Goal: Transaction & Acquisition: Purchase product/service

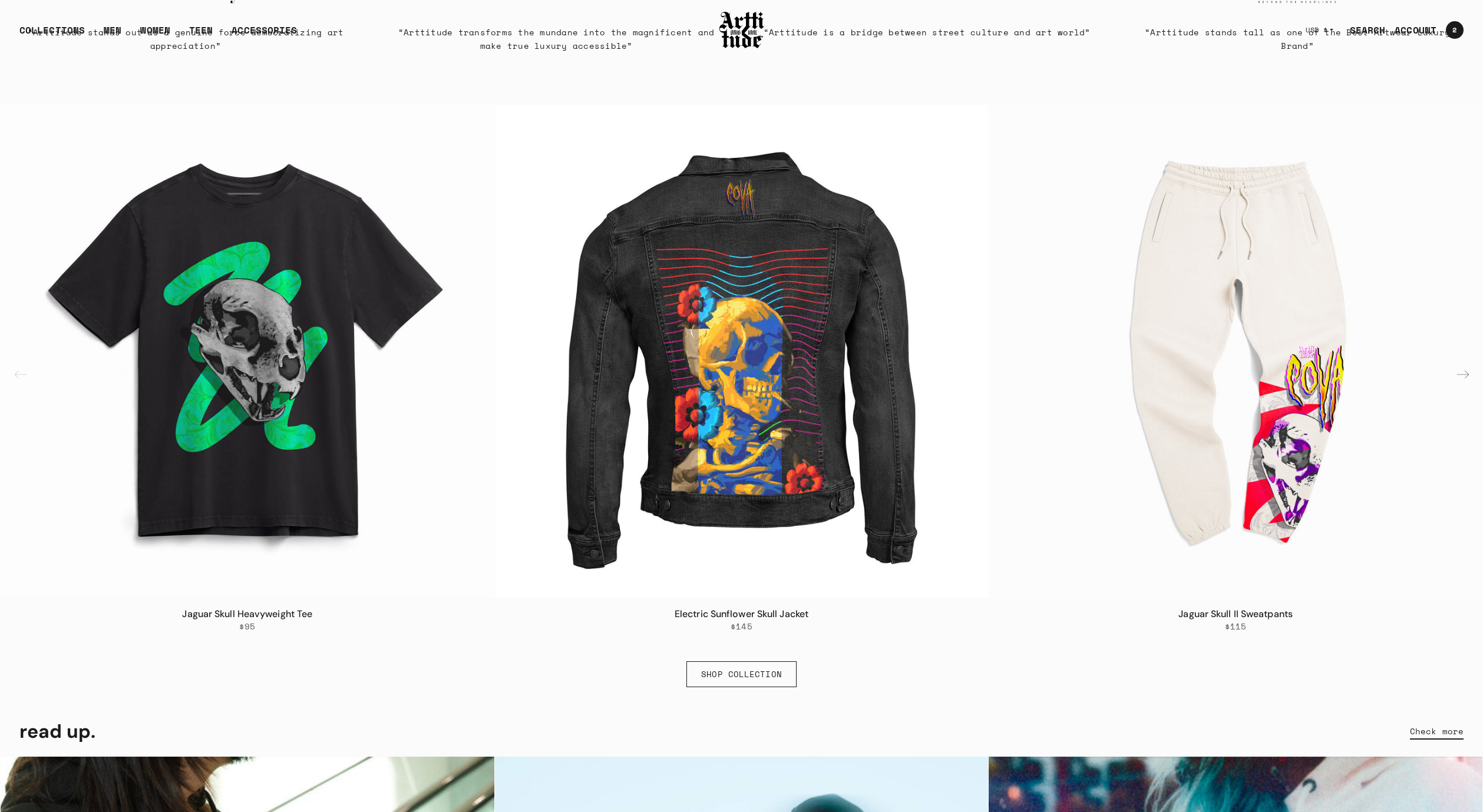
scroll to position [892, 0]
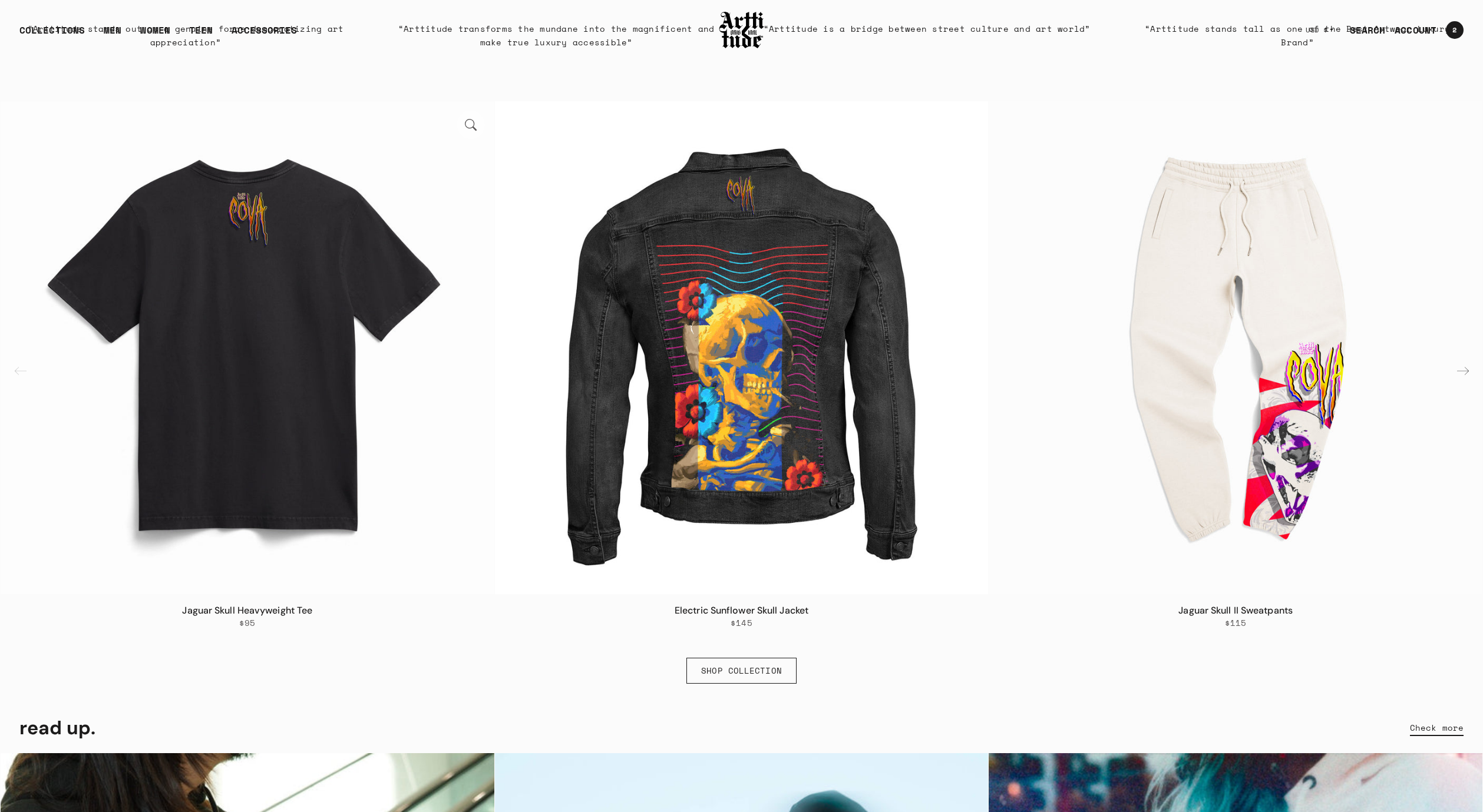
click at [302, 514] on img "1 / 6" at bounding box center [247, 347] width 493 height 493
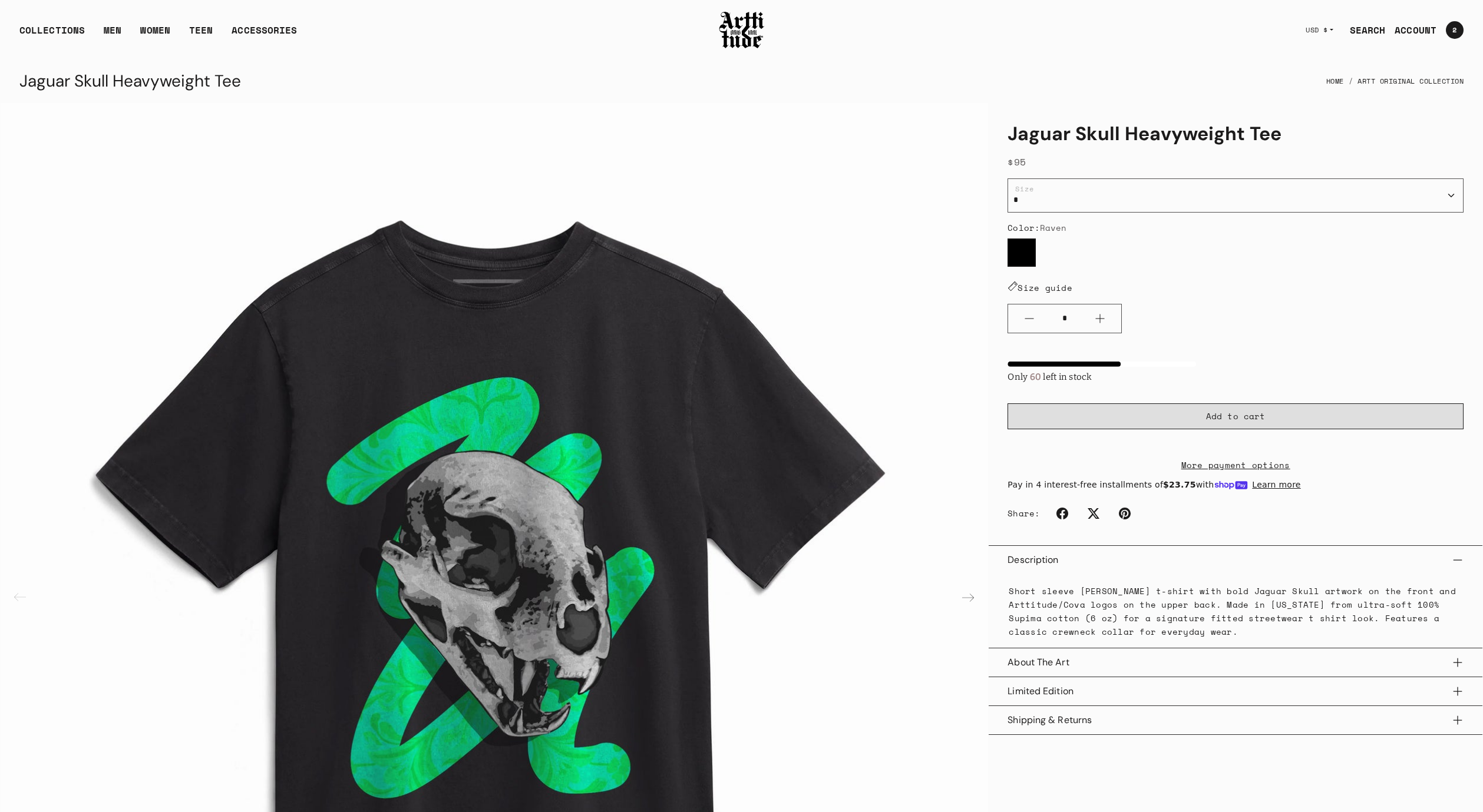
click at [1183, 416] on button "Add to cart" at bounding box center [1235, 416] width 456 height 26
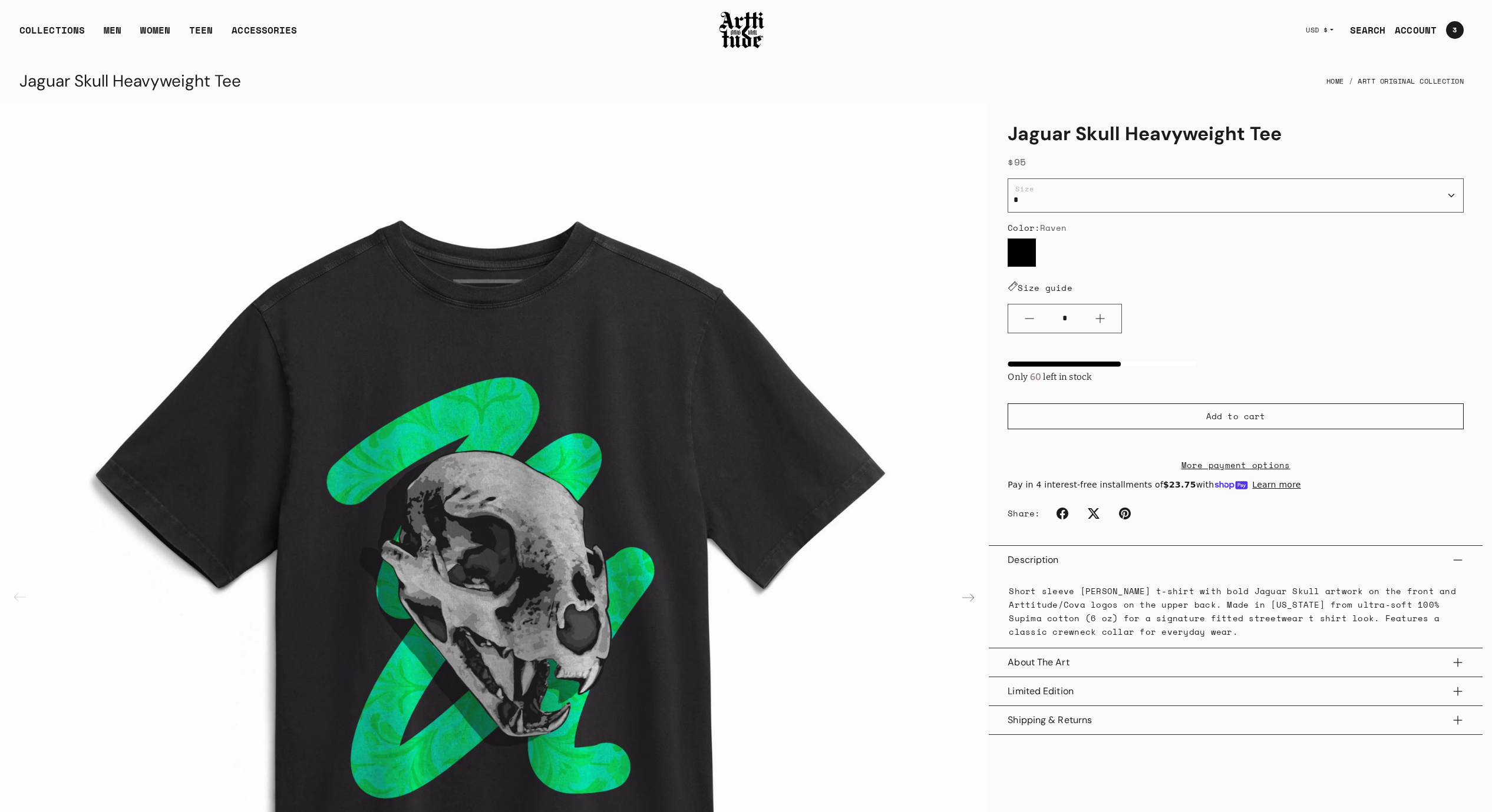
click at [910, 201] on div at bounding box center [746, 406] width 1492 height 812
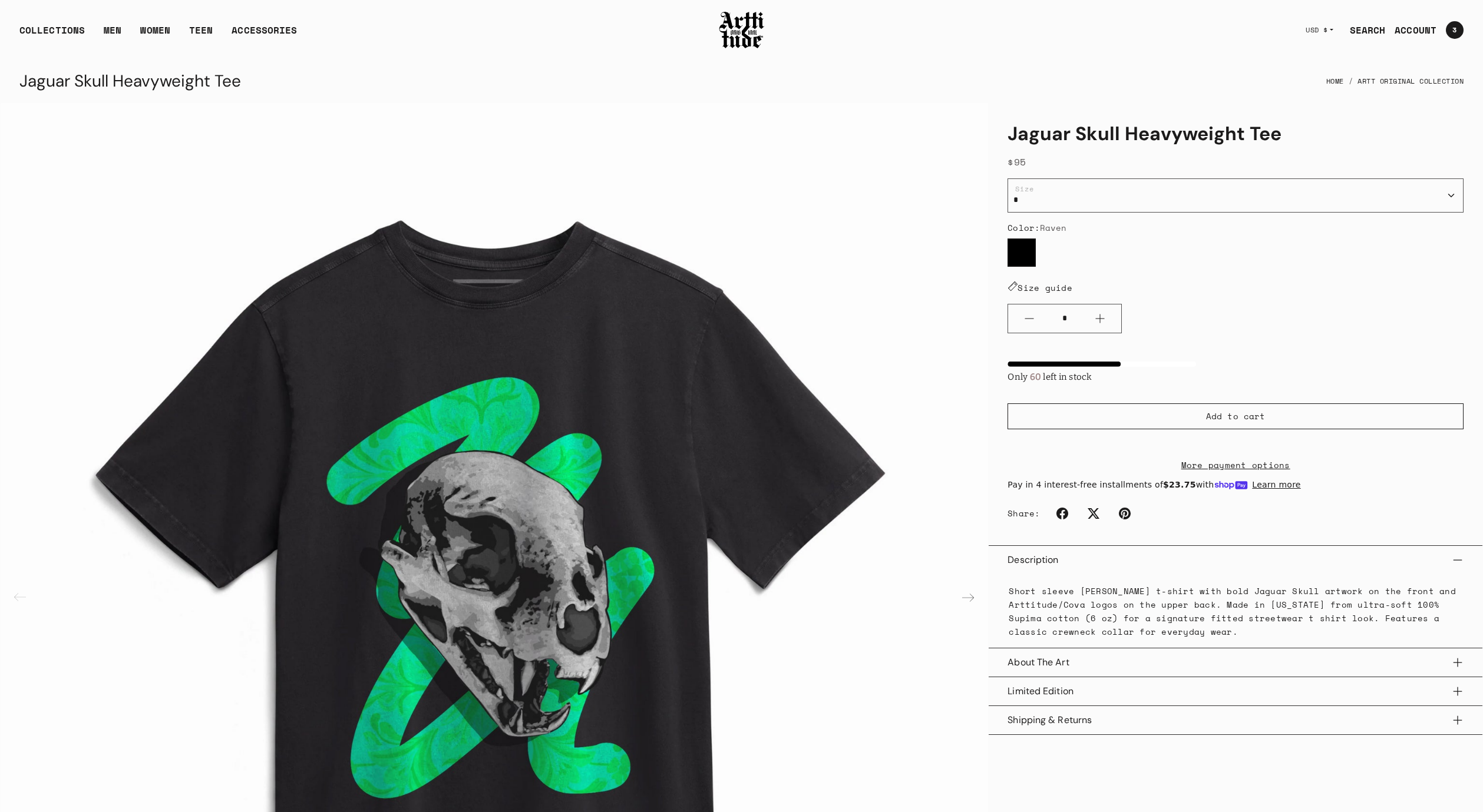
click at [728, 37] on img at bounding box center [741, 30] width 47 height 40
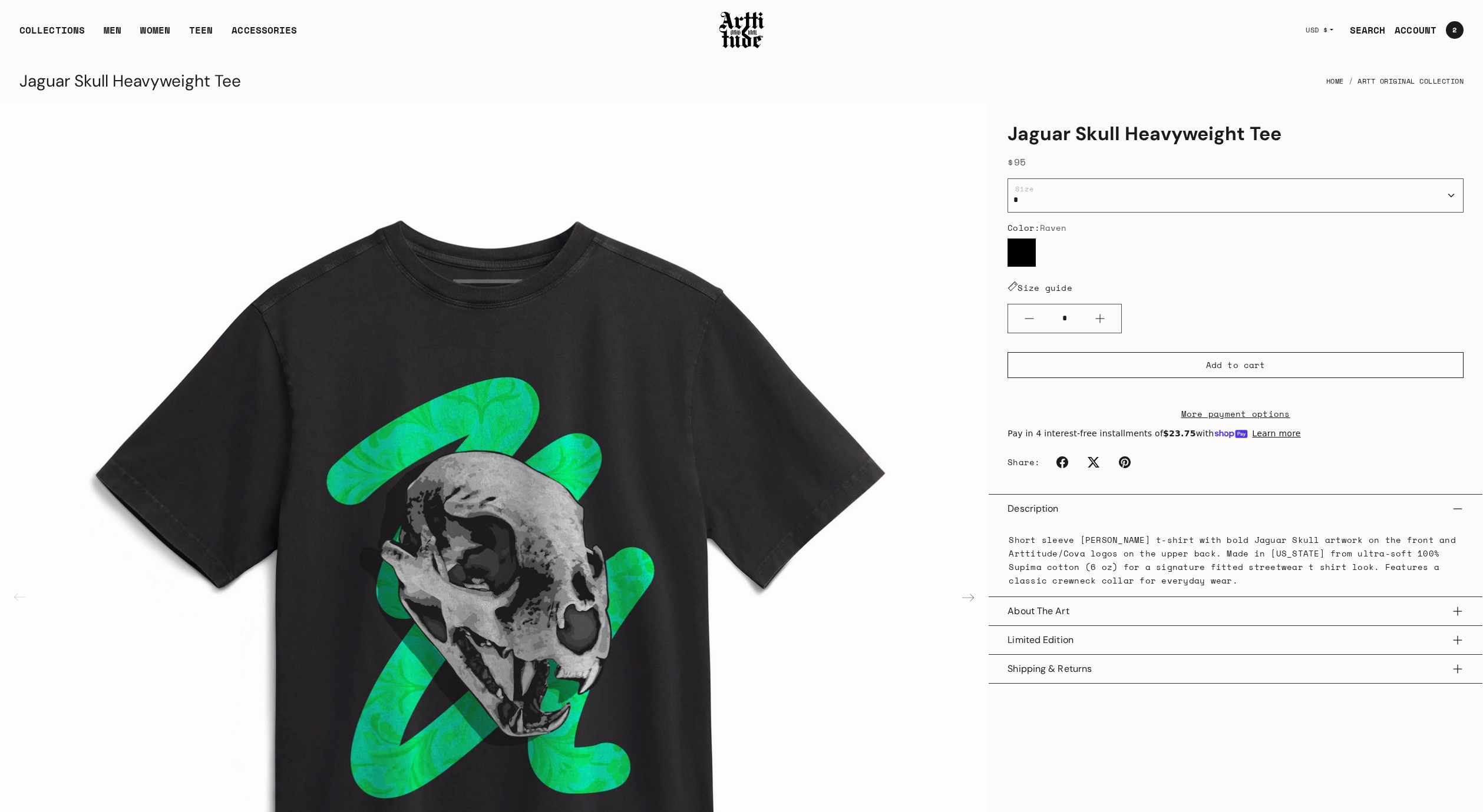
click at [1141, 256] on ul "Raven" at bounding box center [1235, 255] width 456 height 33
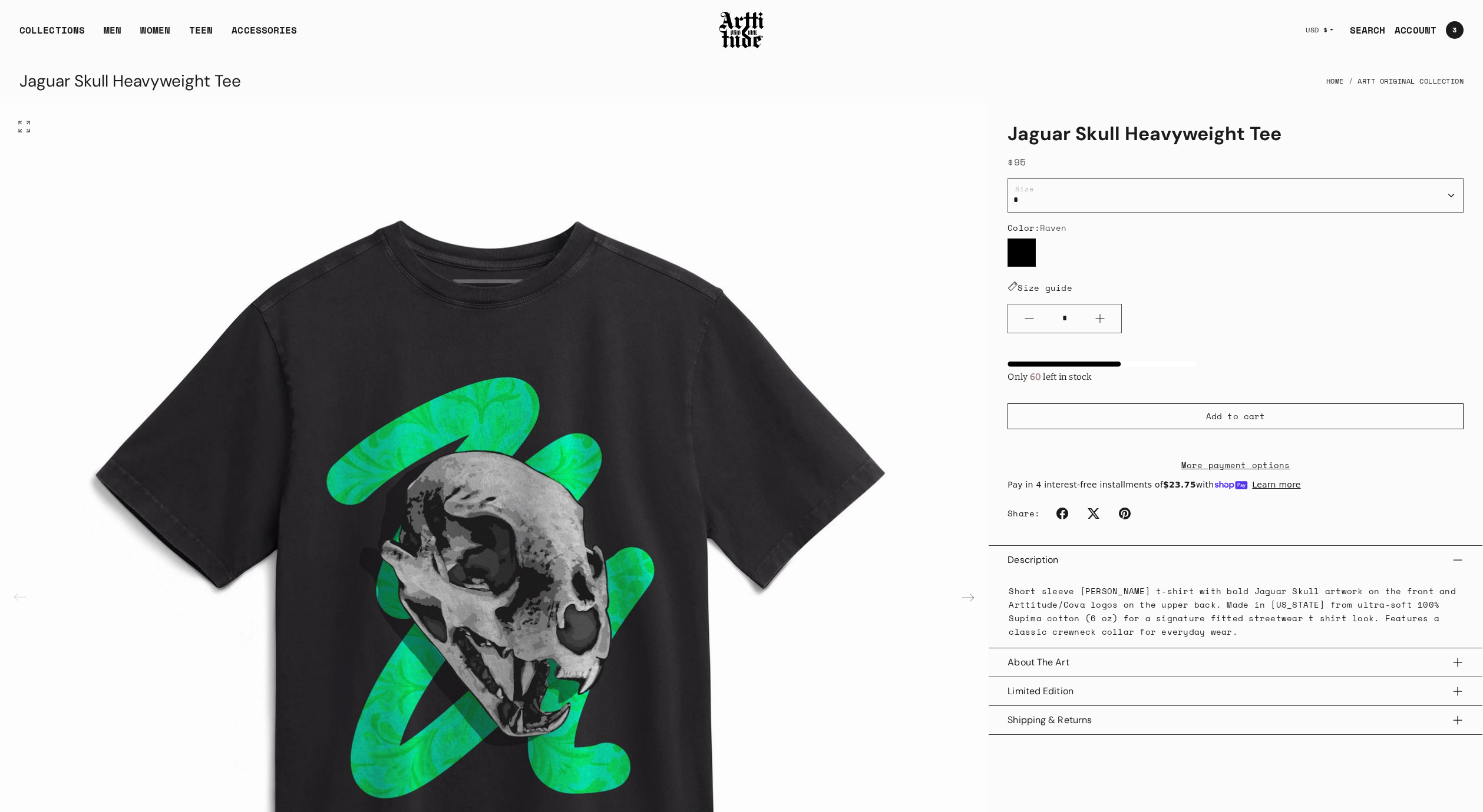
click at [1179, 377] on div "Open featured media in gallery view Open featured media in gallery view Open fe…" at bounding box center [742, 640] width 1482 height 1075
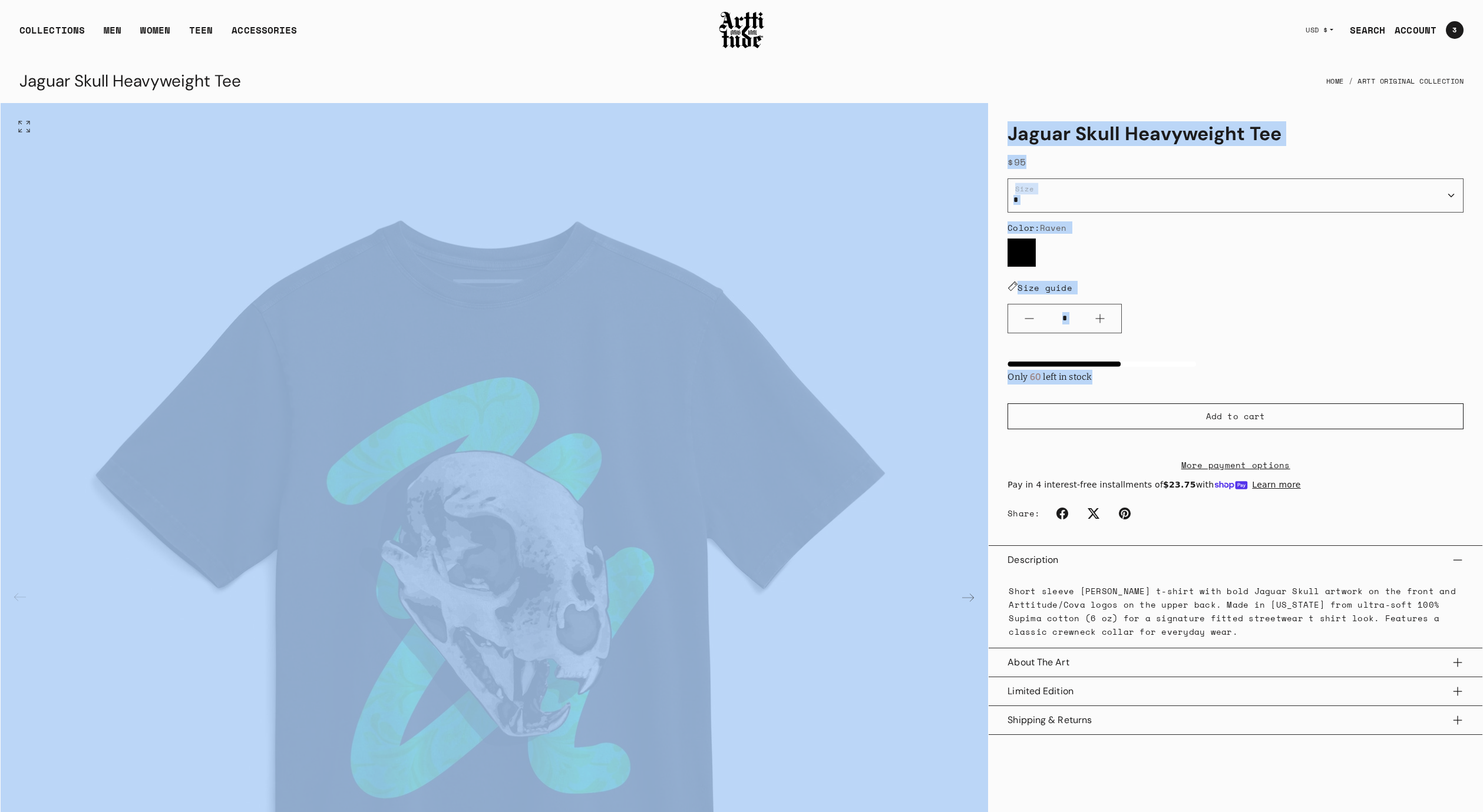
drag, startPoint x: 1179, startPoint y: 379, endPoint x: 987, endPoint y: 177, distance: 278.7
click at [987, 177] on div "Open featured media in gallery view Open featured media in gallery view Open fe…" at bounding box center [742, 640] width 1482 height 1075
click at [1199, 345] on div "Only 60 left in stock" at bounding box center [1235, 363] width 456 height 42
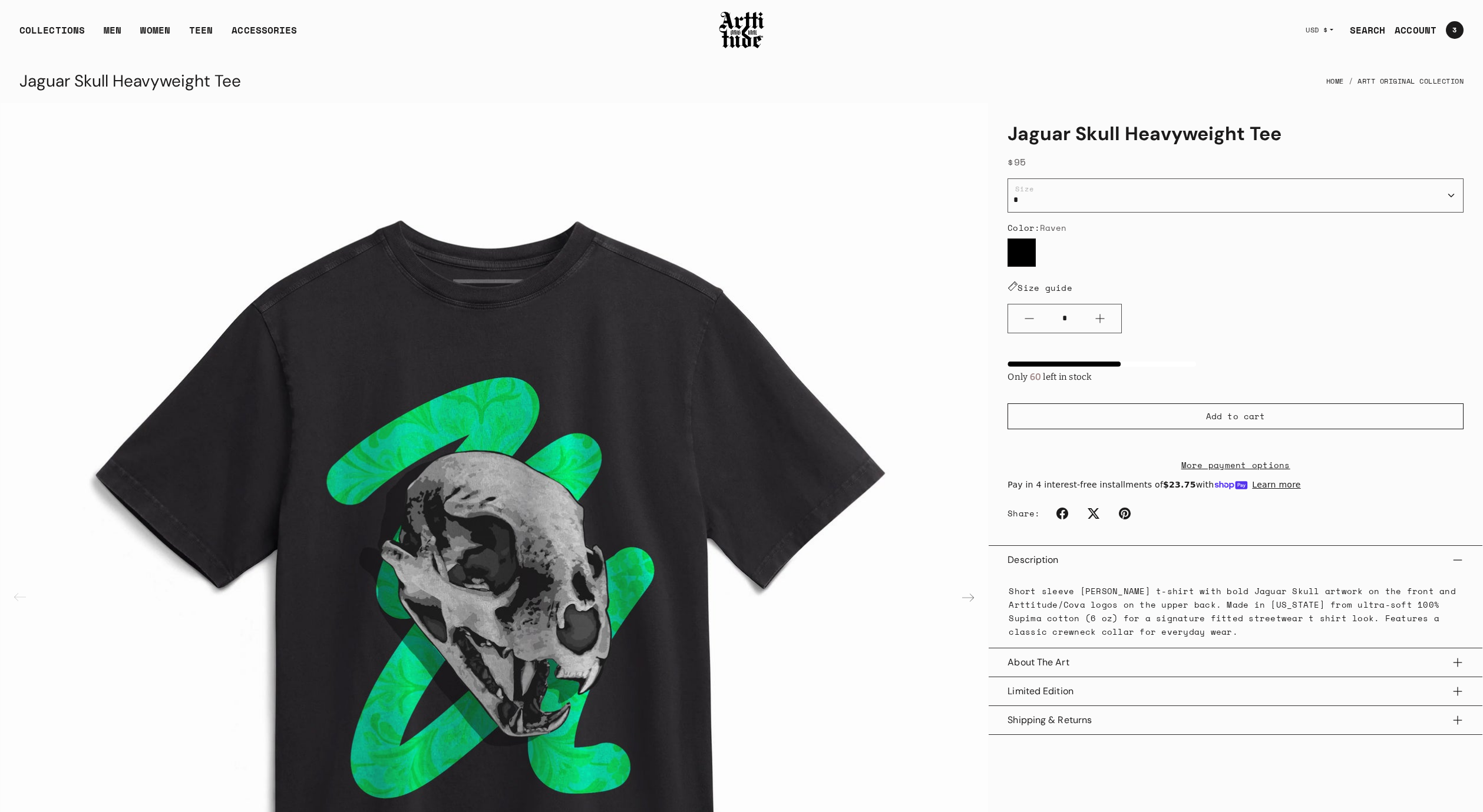
click at [1117, 572] on button "Description" at bounding box center [1235, 560] width 456 height 28
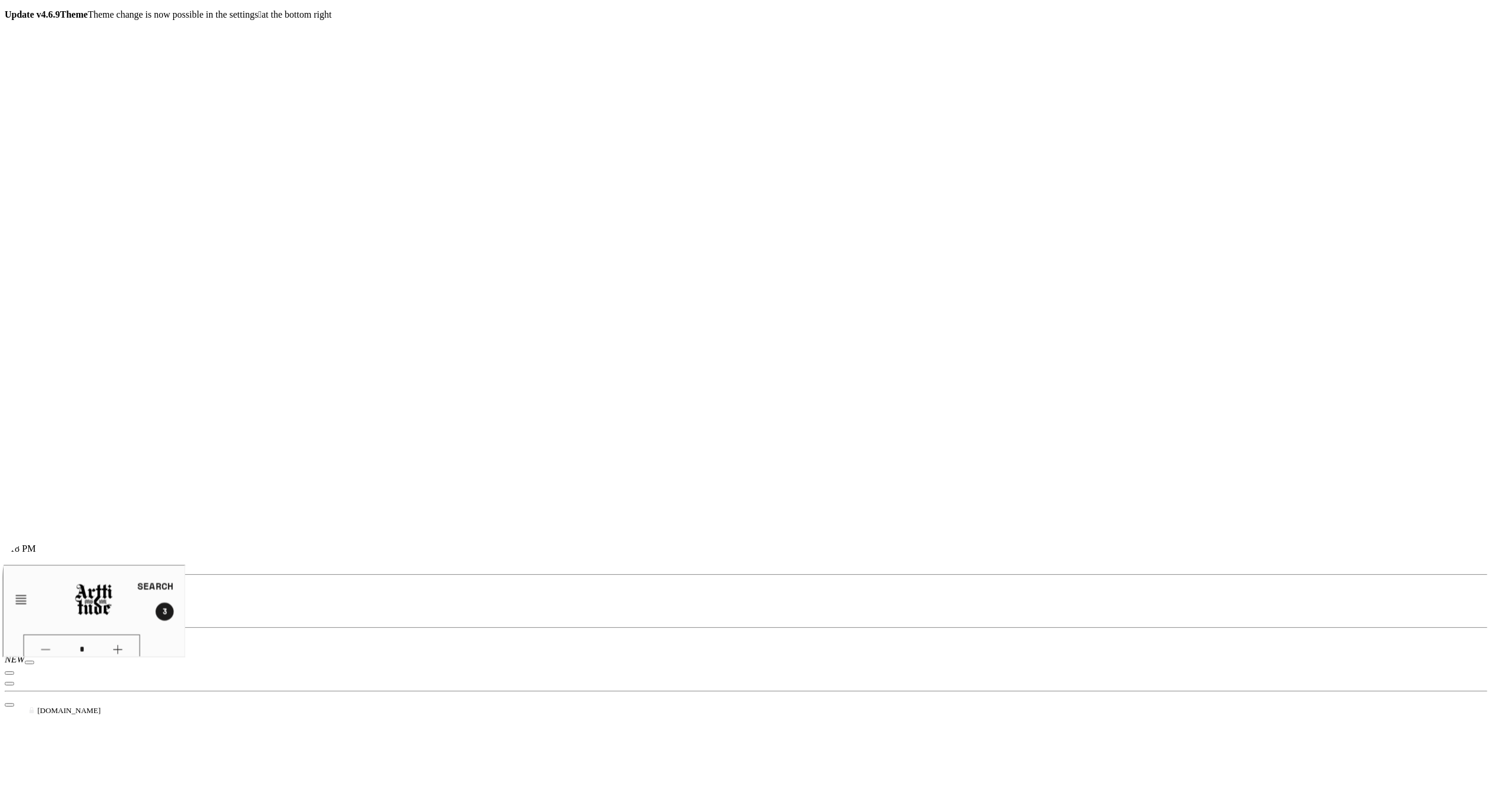
scroll to position [584, 0]
